Goal: Find specific page/section: Find specific page/section

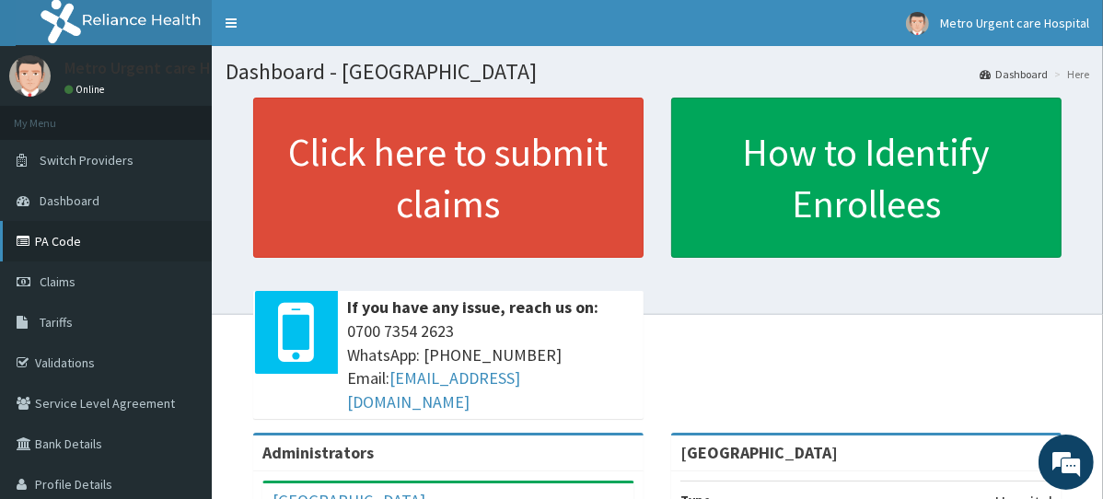
click at [101, 242] on link "PA Code" at bounding box center [106, 241] width 212 height 41
click at [68, 236] on link "PA Code" at bounding box center [106, 241] width 212 height 41
